Goal: Transaction & Acquisition: Purchase product/service

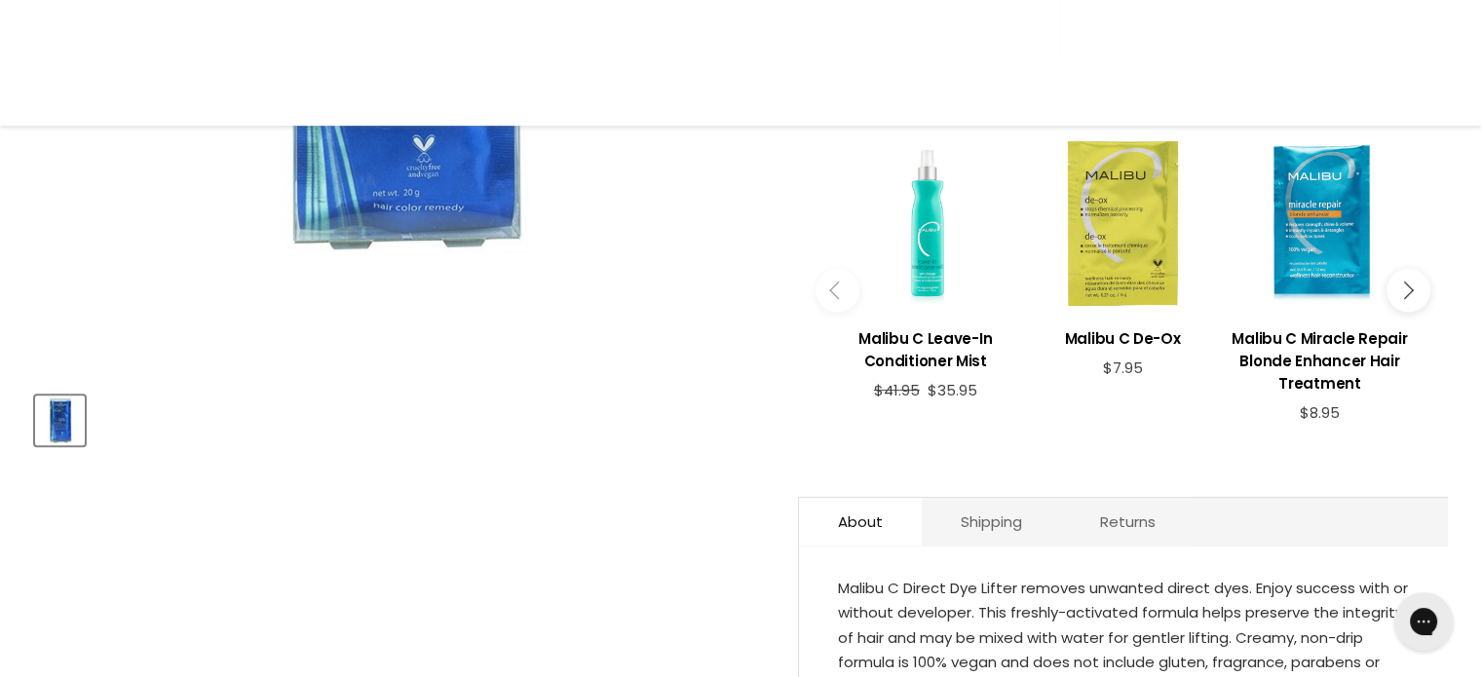
scroll to position [779, 0]
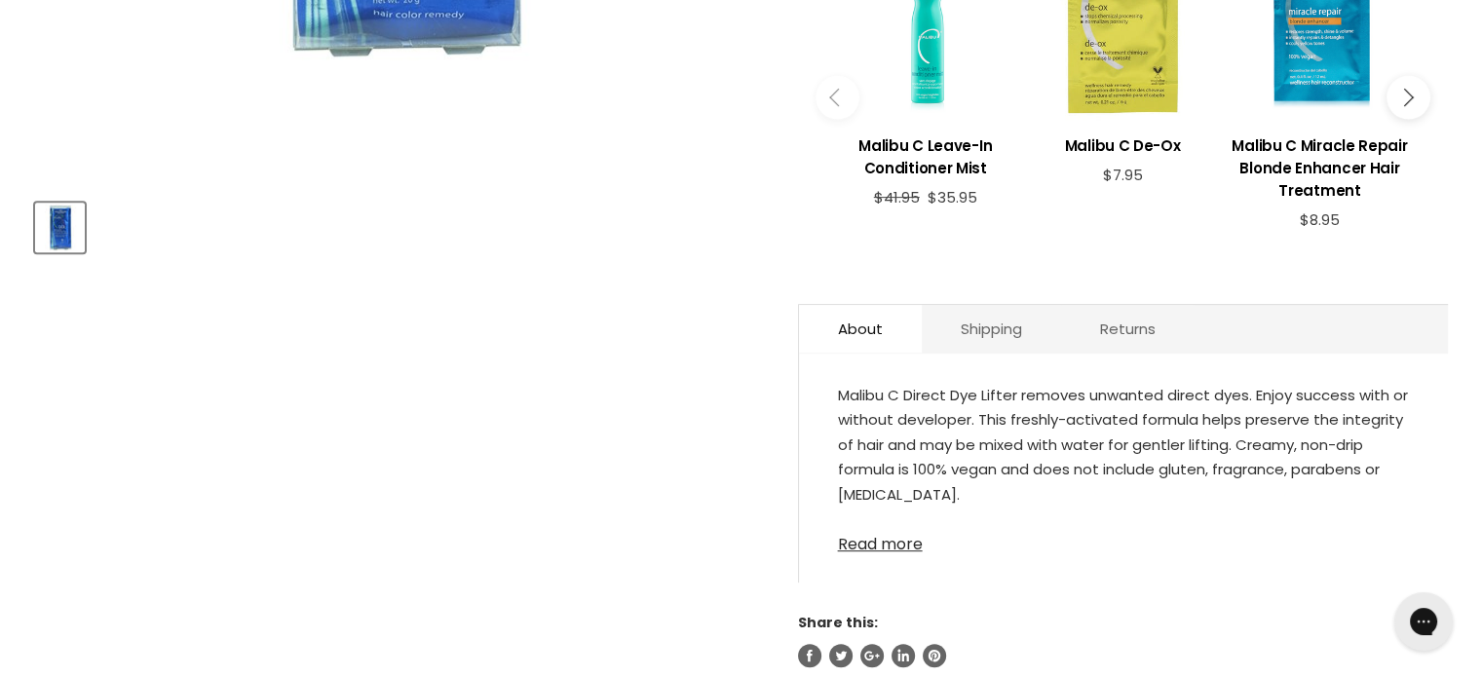
click at [885, 547] on link "Read more" at bounding box center [1123, 538] width 571 height 29
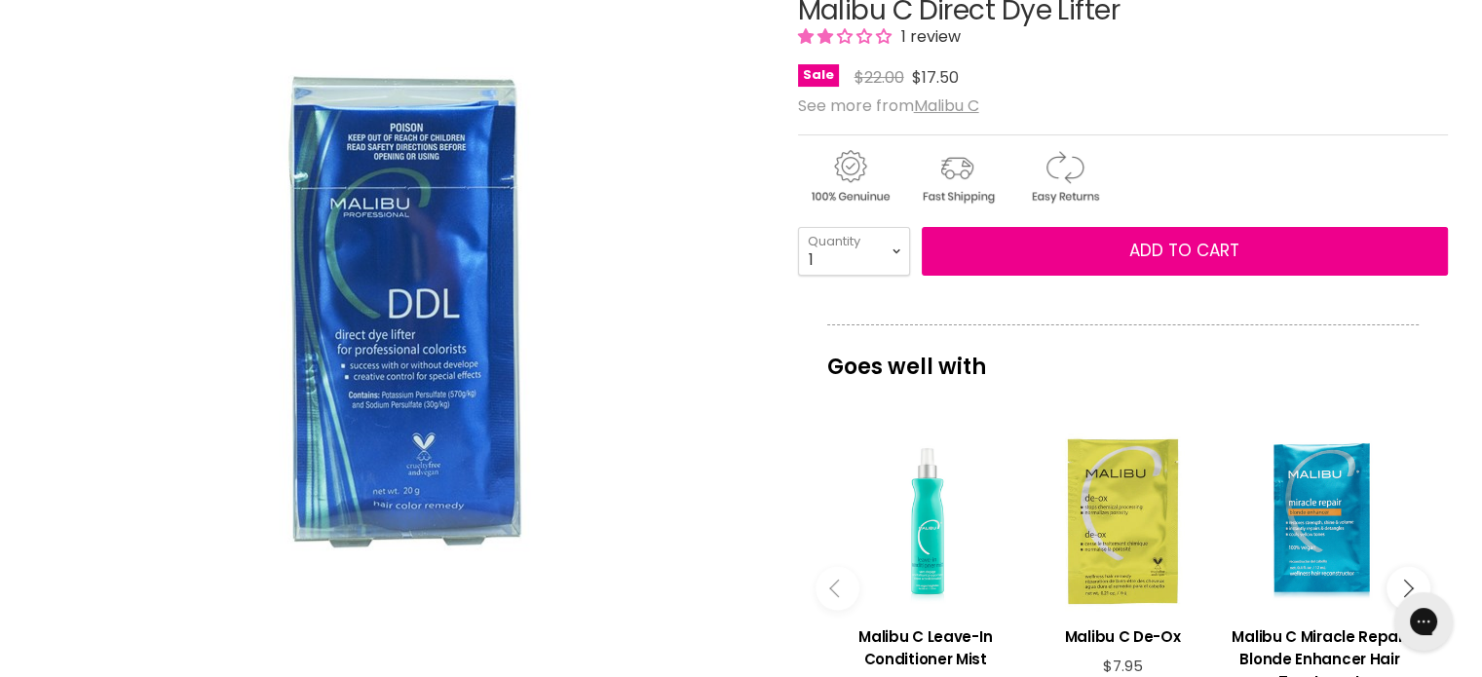
scroll to position [292, 0]
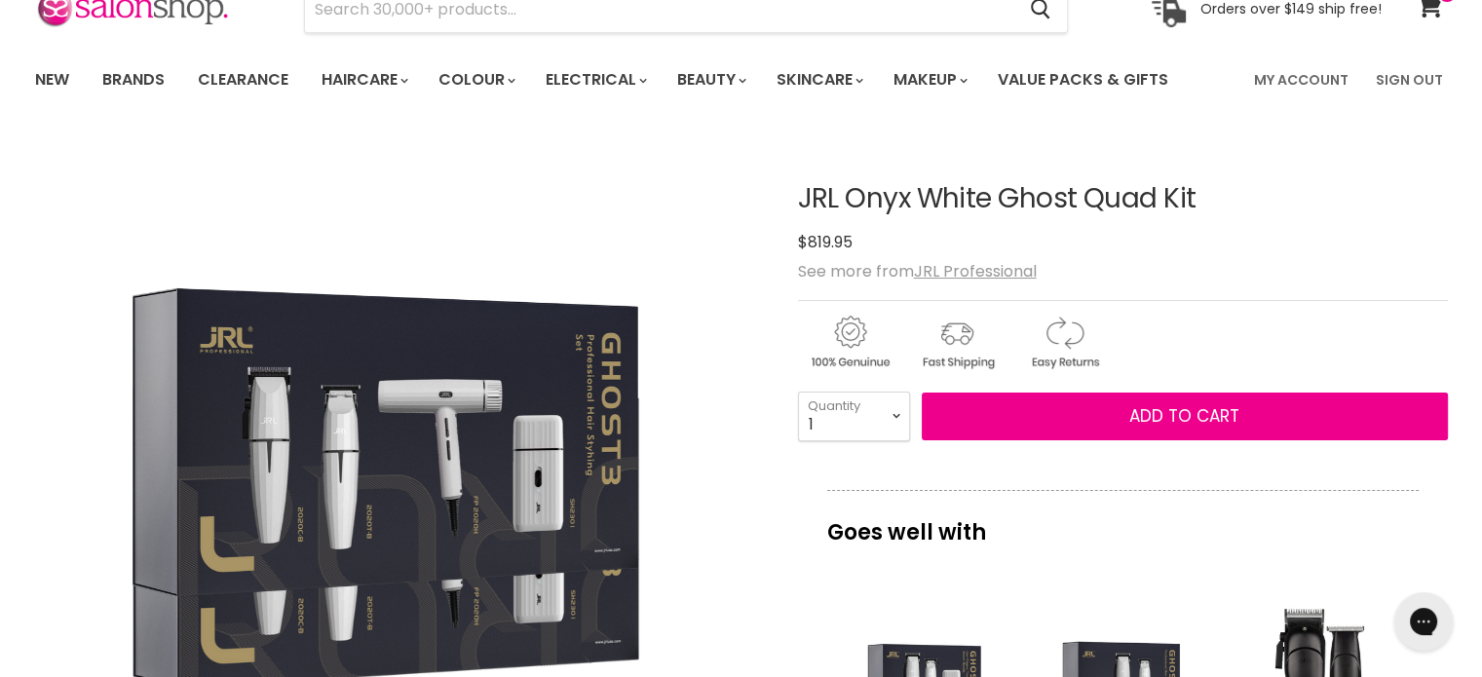
scroll to position [96, 0]
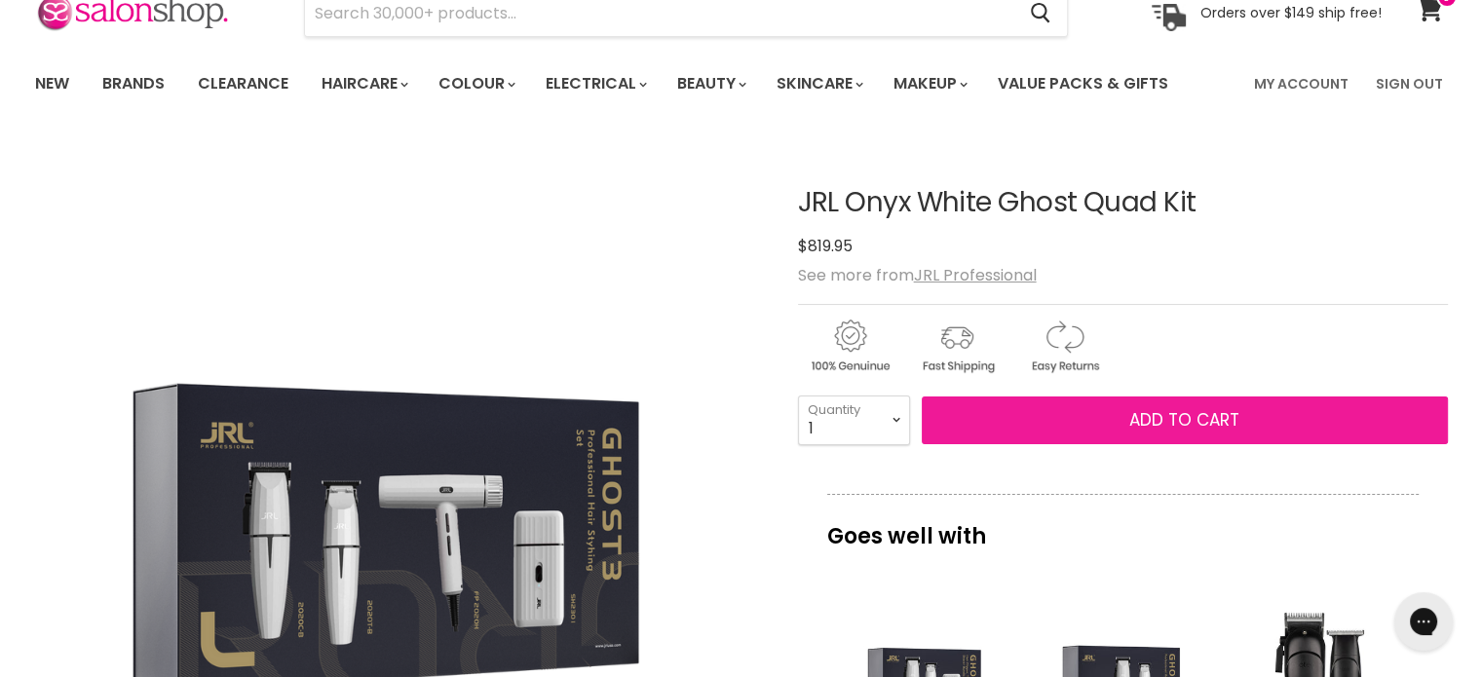
click at [1169, 418] on span "Add to cart" at bounding box center [1184, 419] width 110 height 23
click at [1157, 432] on button "Add to cart" at bounding box center [1185, 420] width 526 height 49
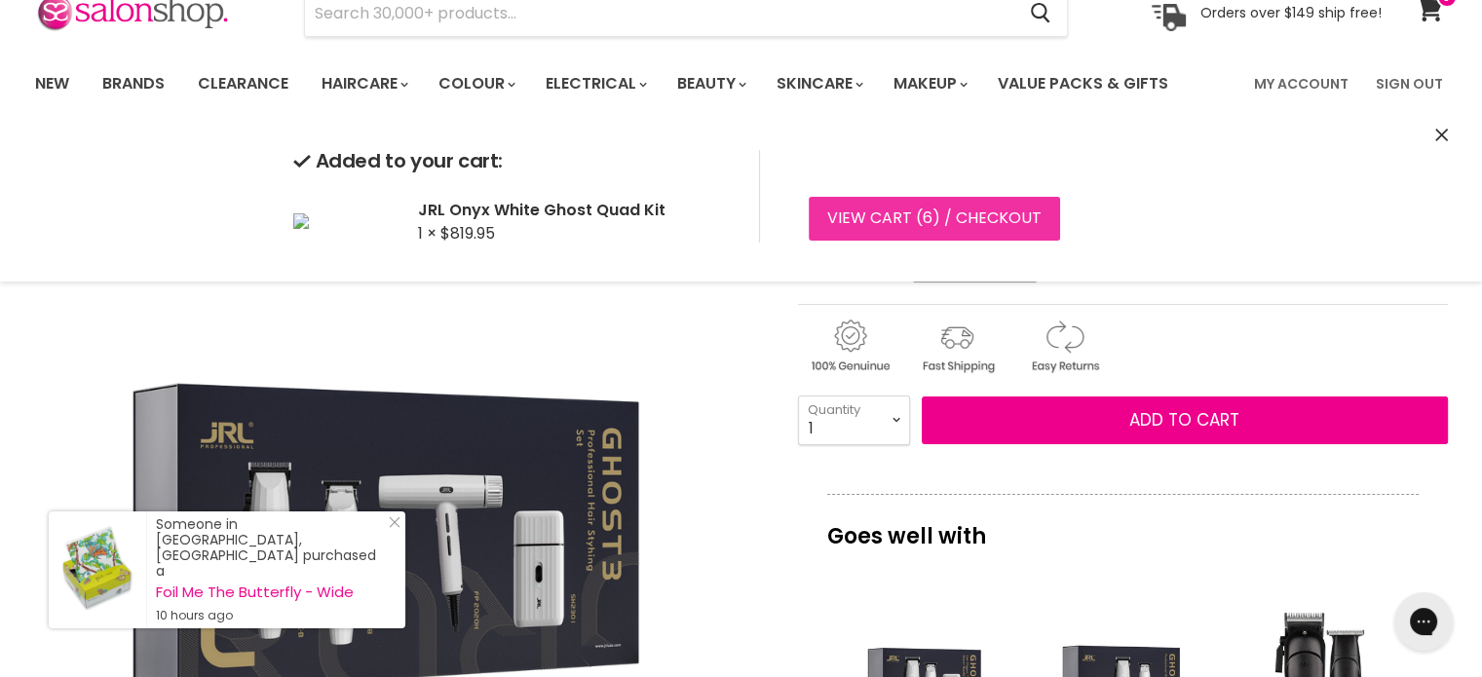
click at [814, 217] on link "View cart ( 6 ) / Checkout" at bounding box center [934, 218] width 251 height 43
